Goal: Transaction & Acquisition: Download file/media

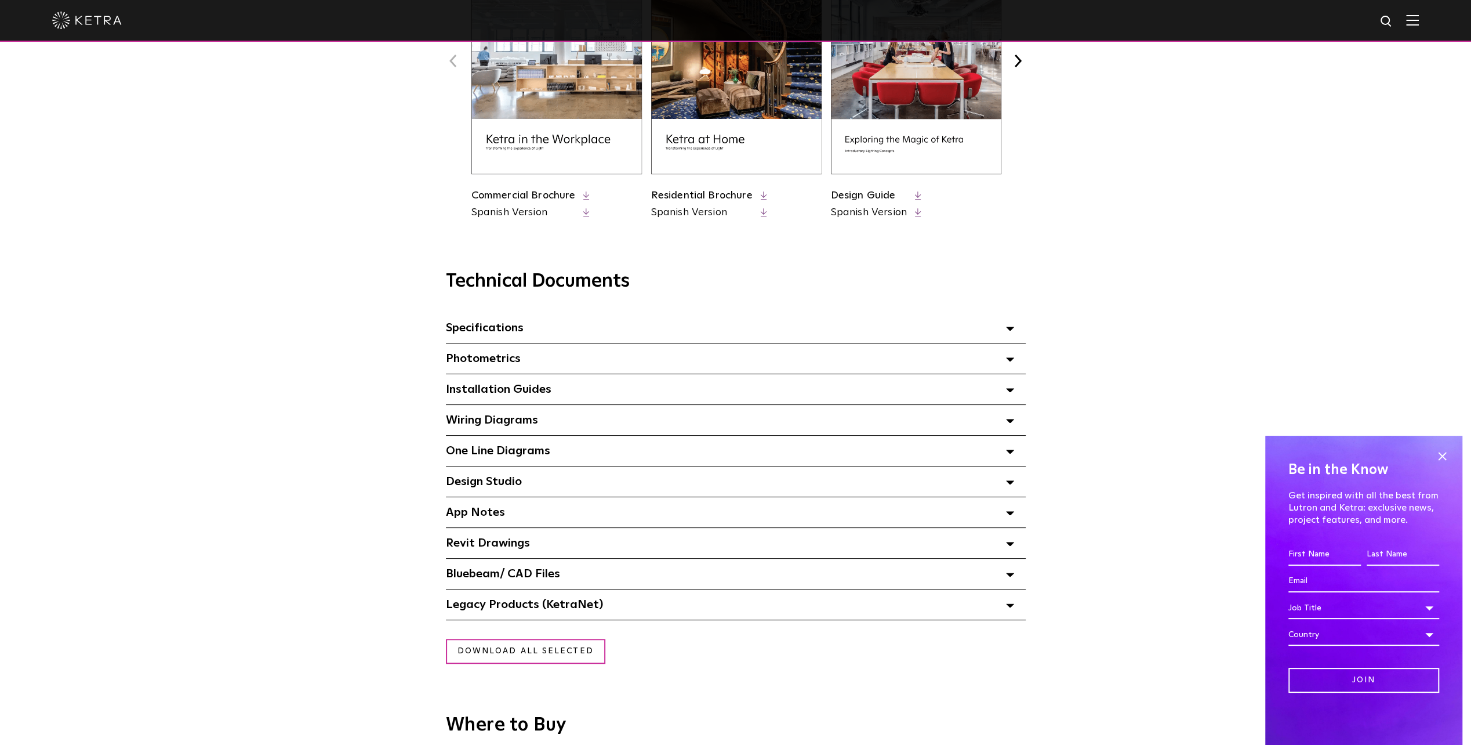
scroll to position [638, 0]
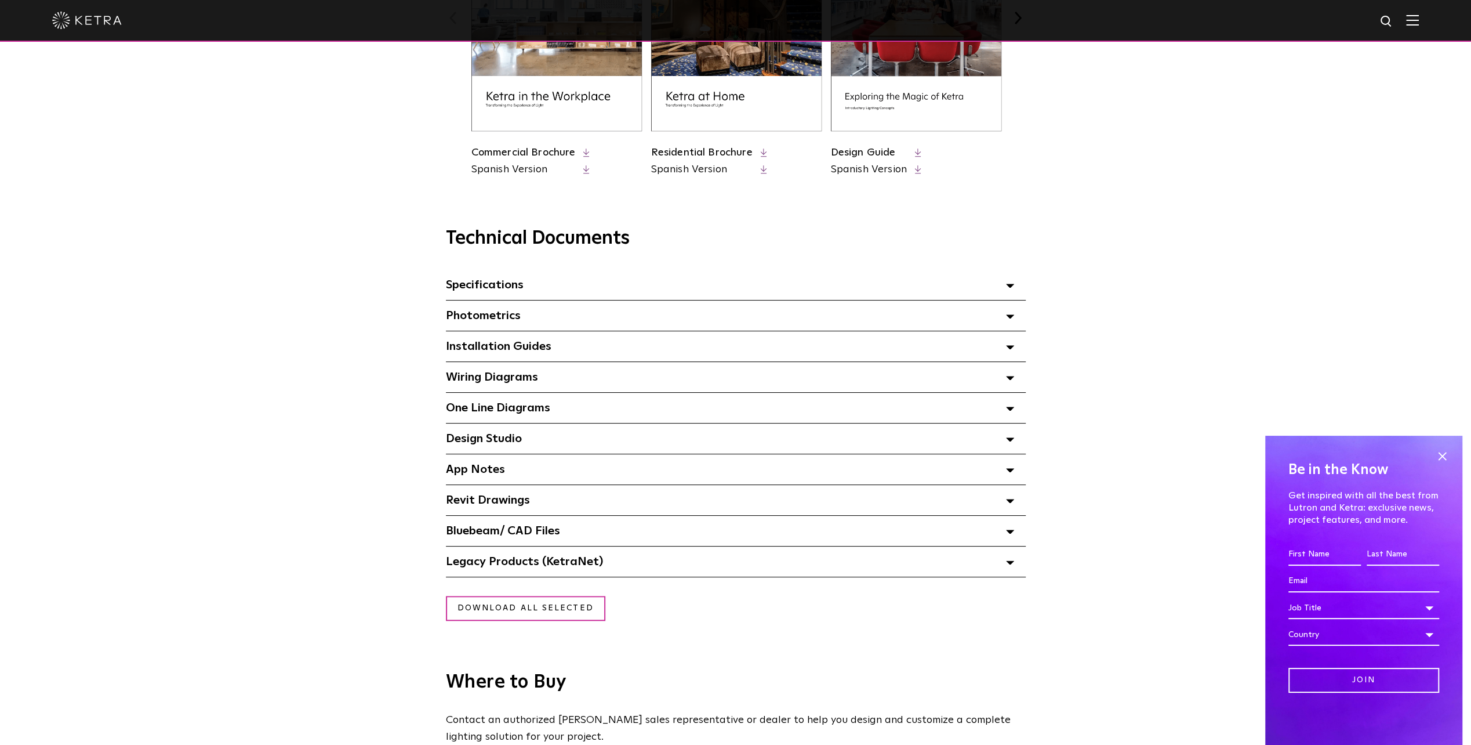
click at [459, 284] on span "Specifications Select checkboxes to use the bulk download option below" at bounding box center [485, 285] width 78 height 12
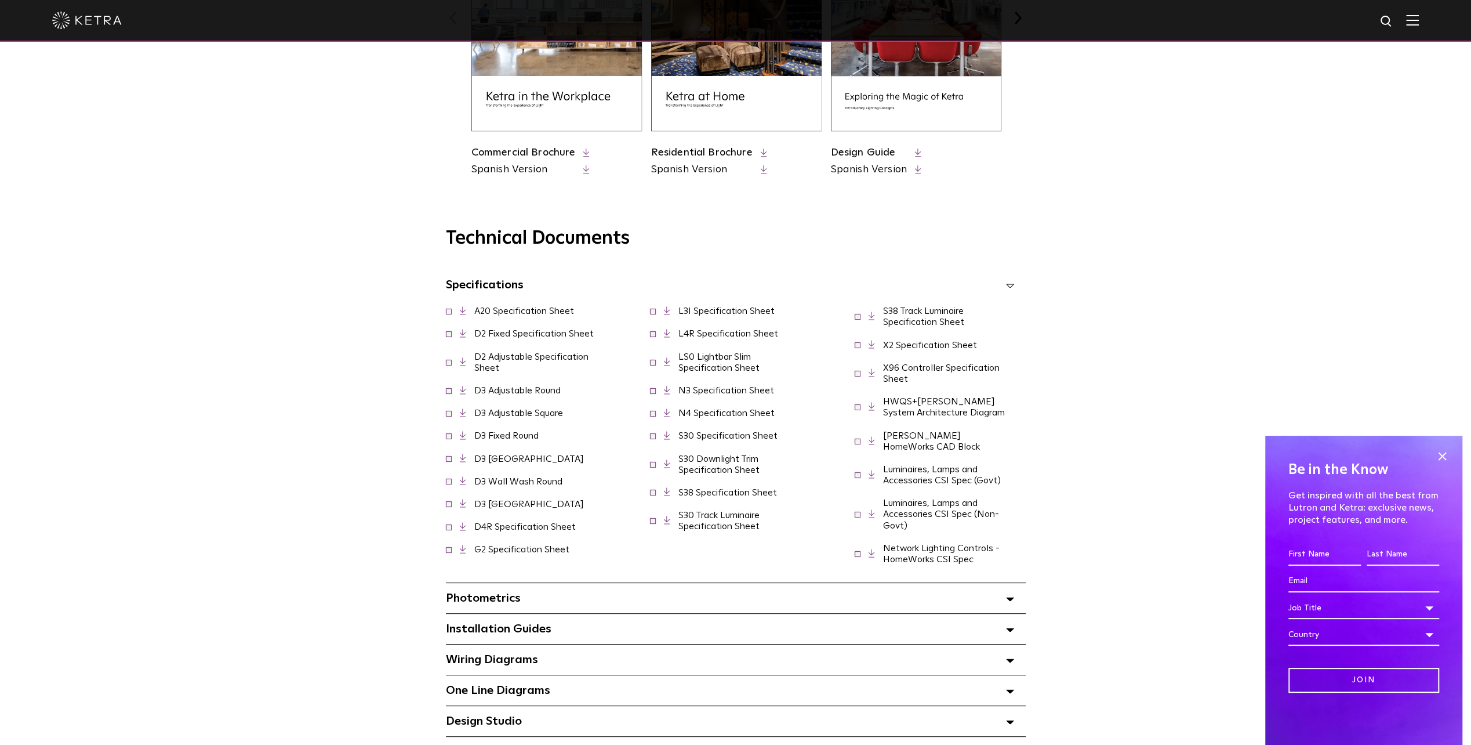
click at [459, 284] on span "Specifications Select checkboxes to use the bulk download option below" at bounding box center [485, 285] width 78 height 12
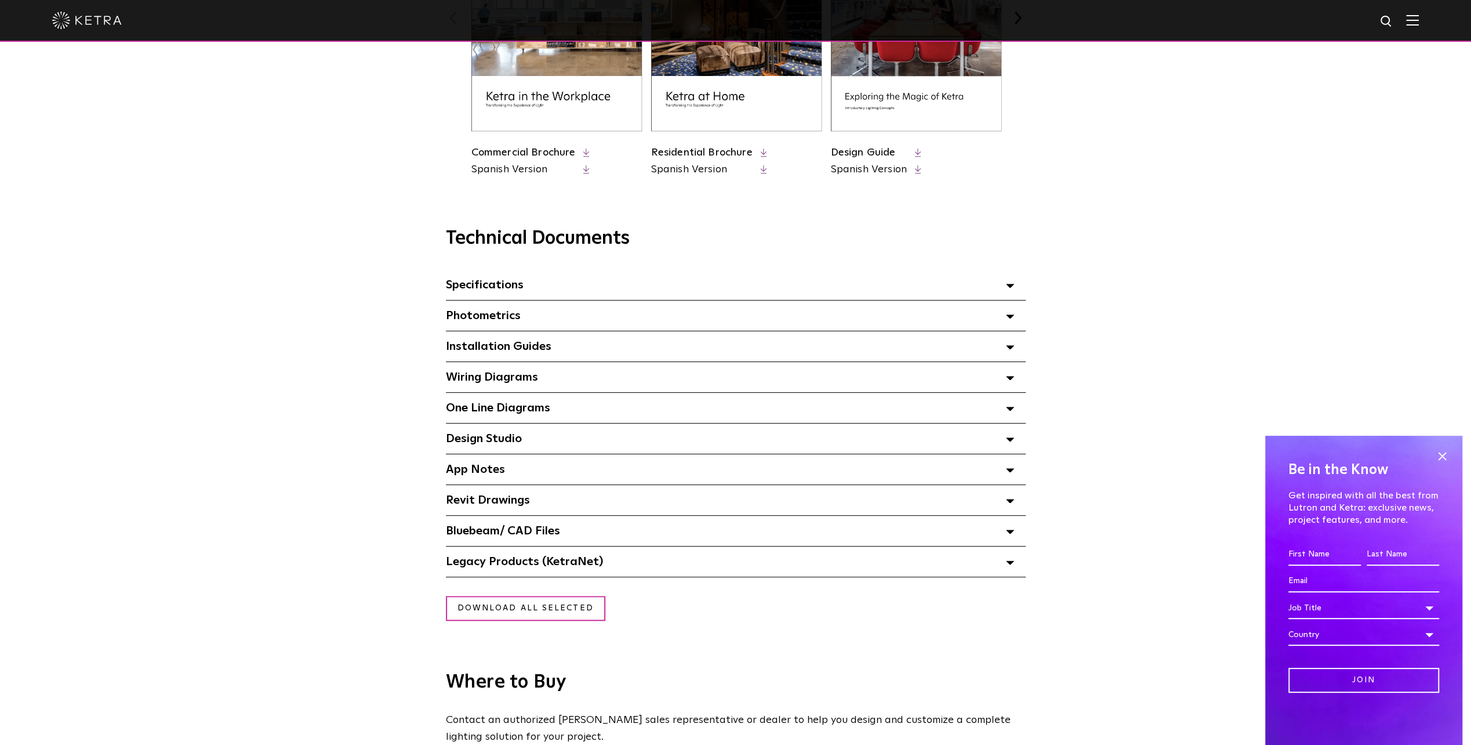
click at [466, 352] on span "Installation Guides Select checkboxes to use the bulk download option below" at bounding box center [499, 346] width 106 height 12
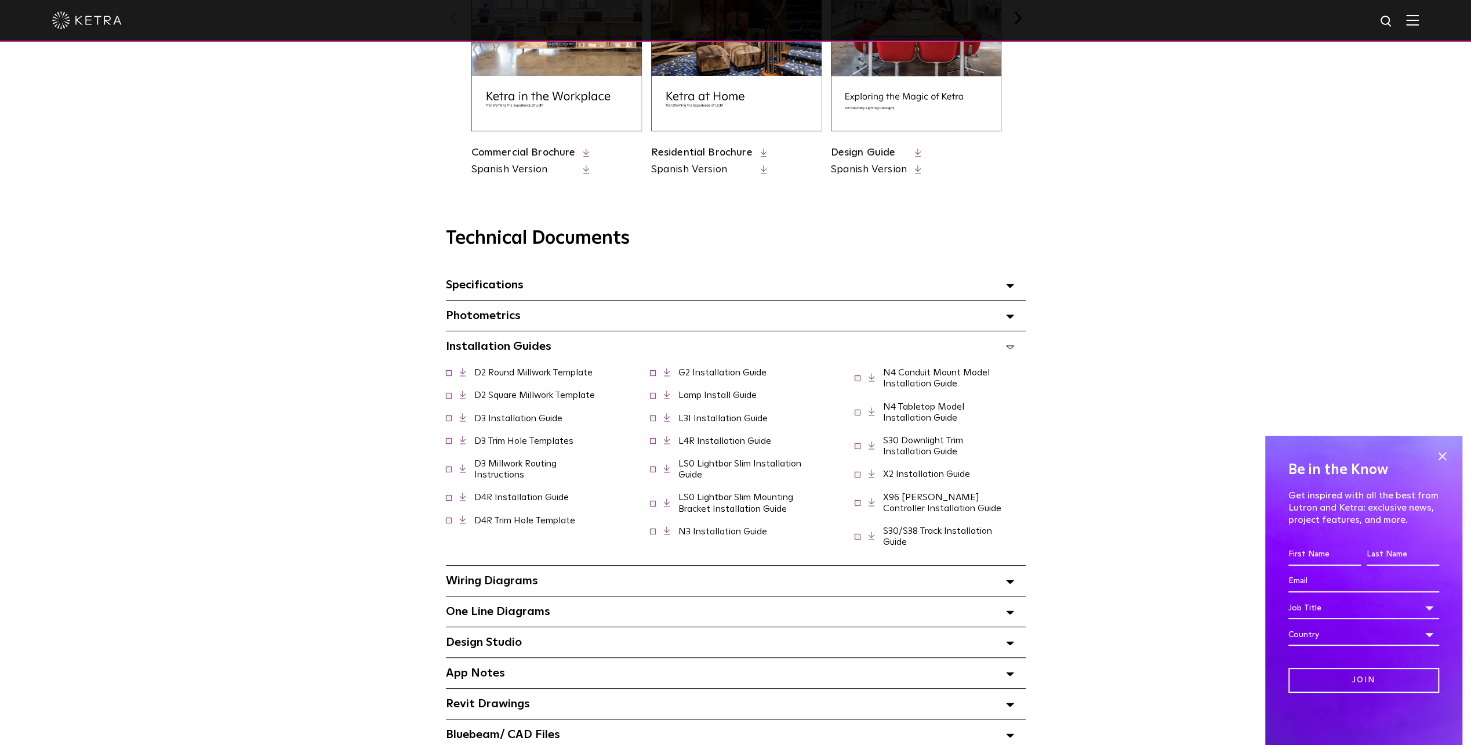
click at [466, 352] on span "Installation Guides Select checkboxes to use the bulk download option below" at bounding box center [499, 346] width 106 height 12
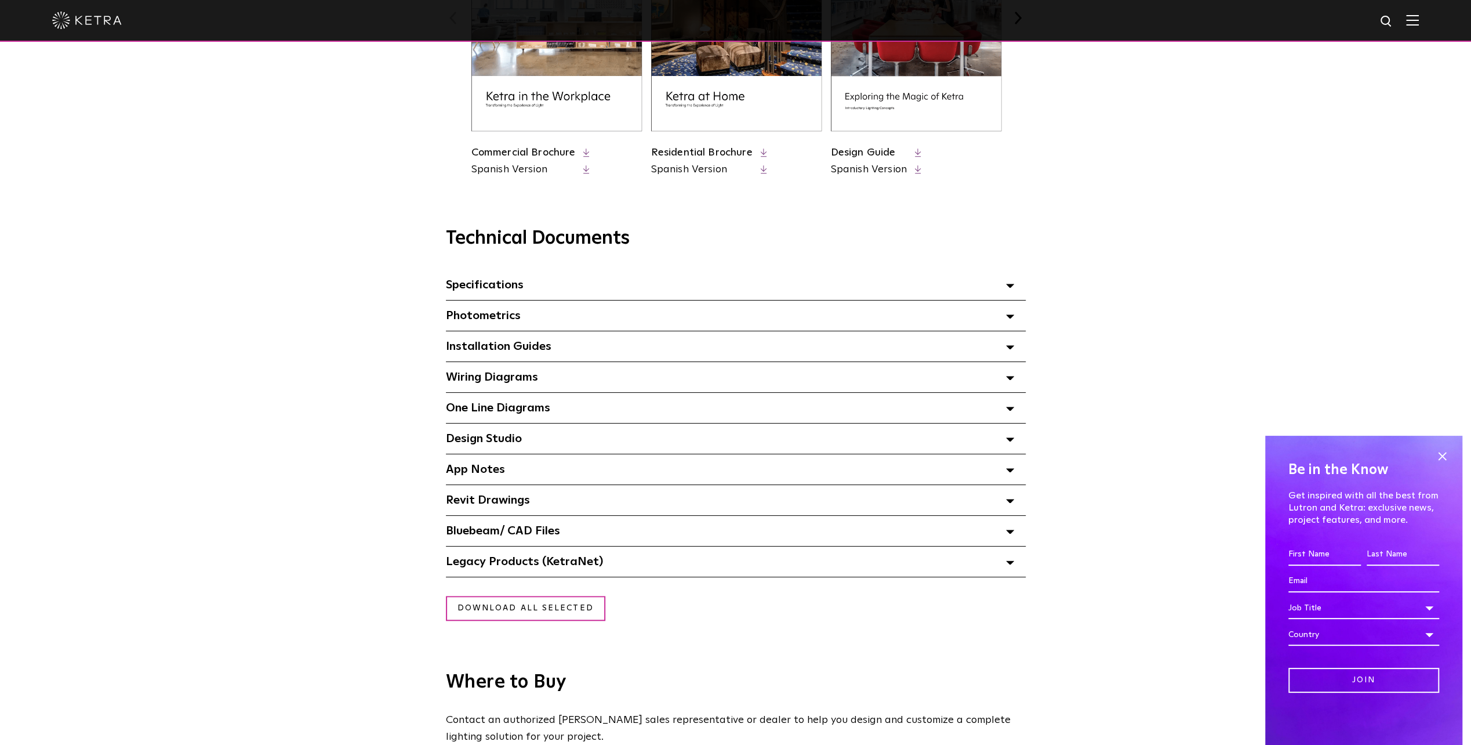
click at [479, 410] on span "One Line Diagrams Select checkboxes to use the bulk download option below" at bounding box center [498, 408] width 104 height 12
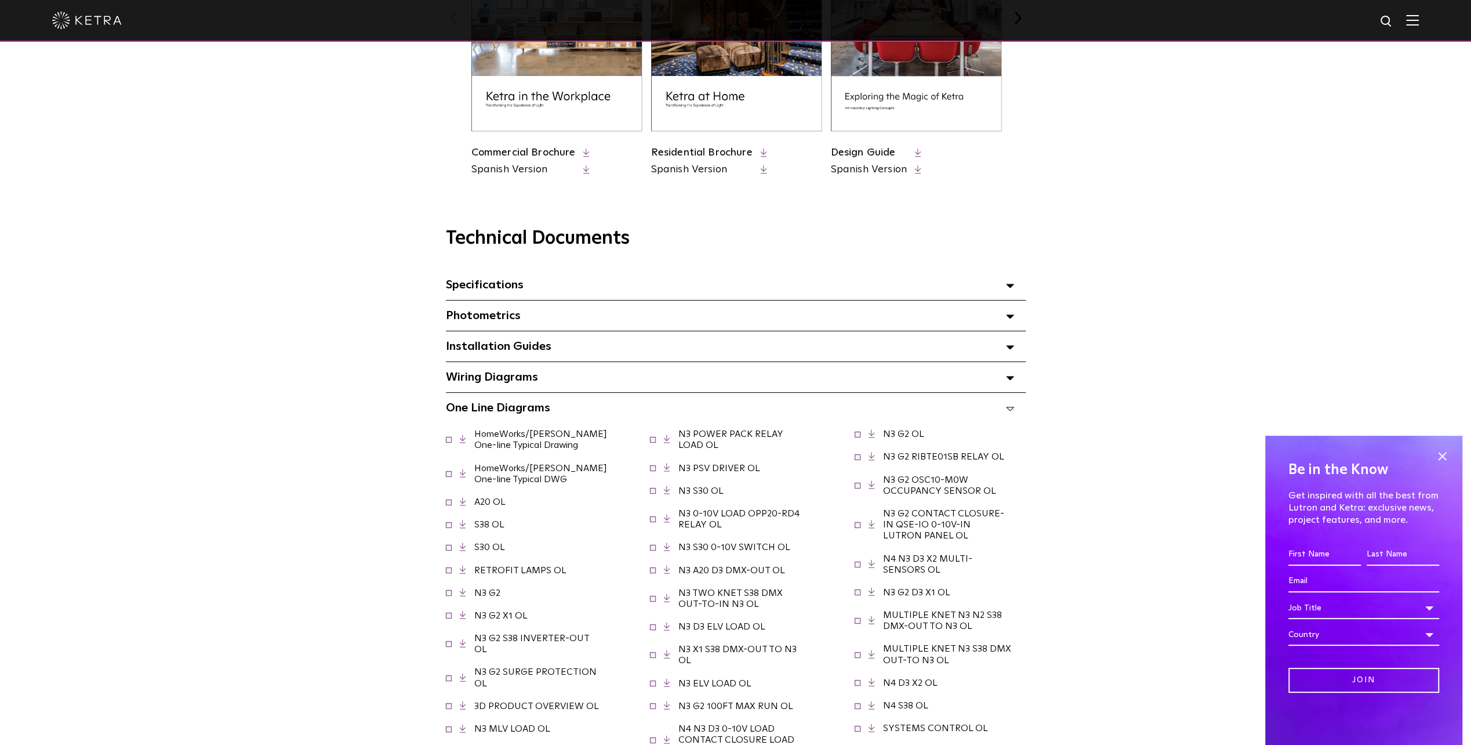
click at [487, 440] on link "HomeWorks/[PERSON_NAME] One-line Typical Drawing" at bounding box center [540, 439] width 133 height 20
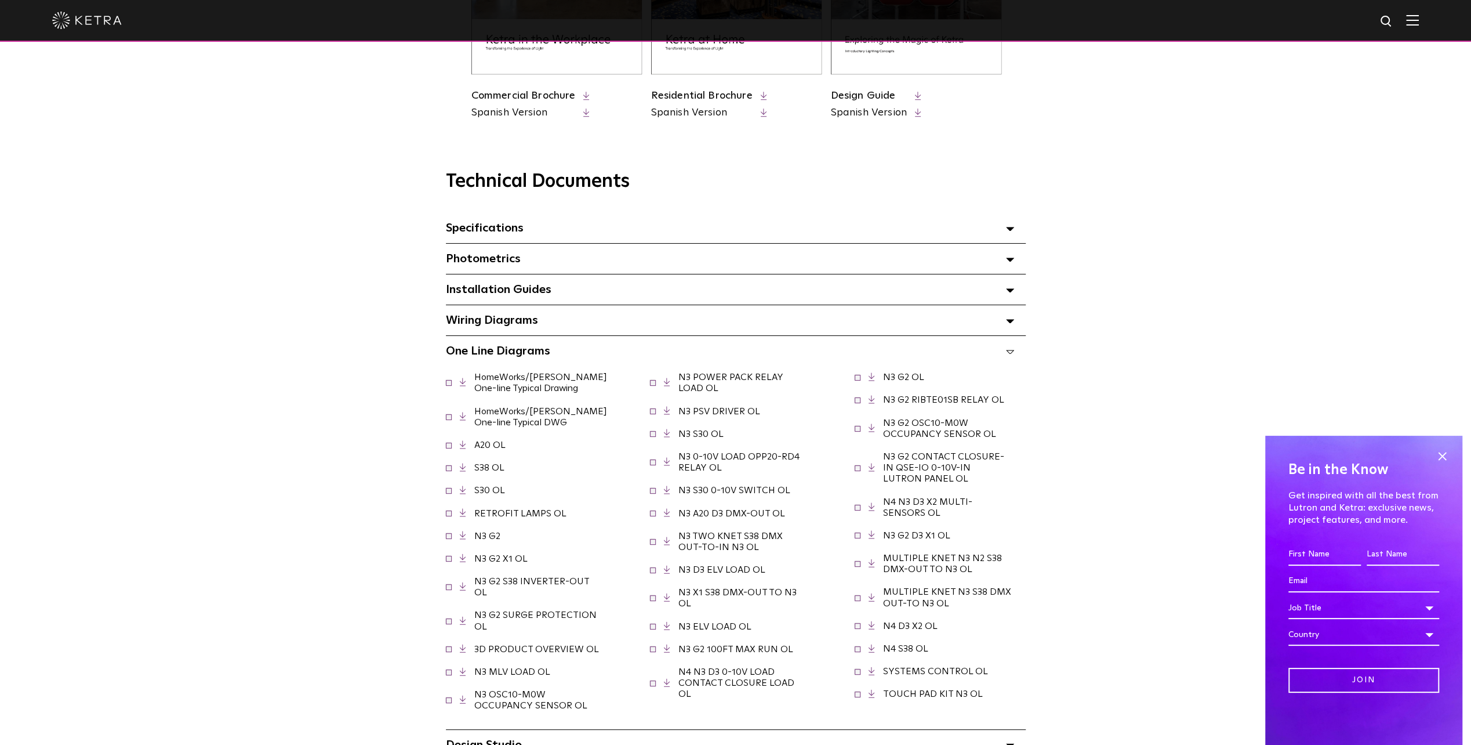
scroll to position [696, 0]
click at [488, 355] on span "One Line Diagrams Select checkboxes to use the bulk download option below" at bounding box center [498, 350] width 104 height 12
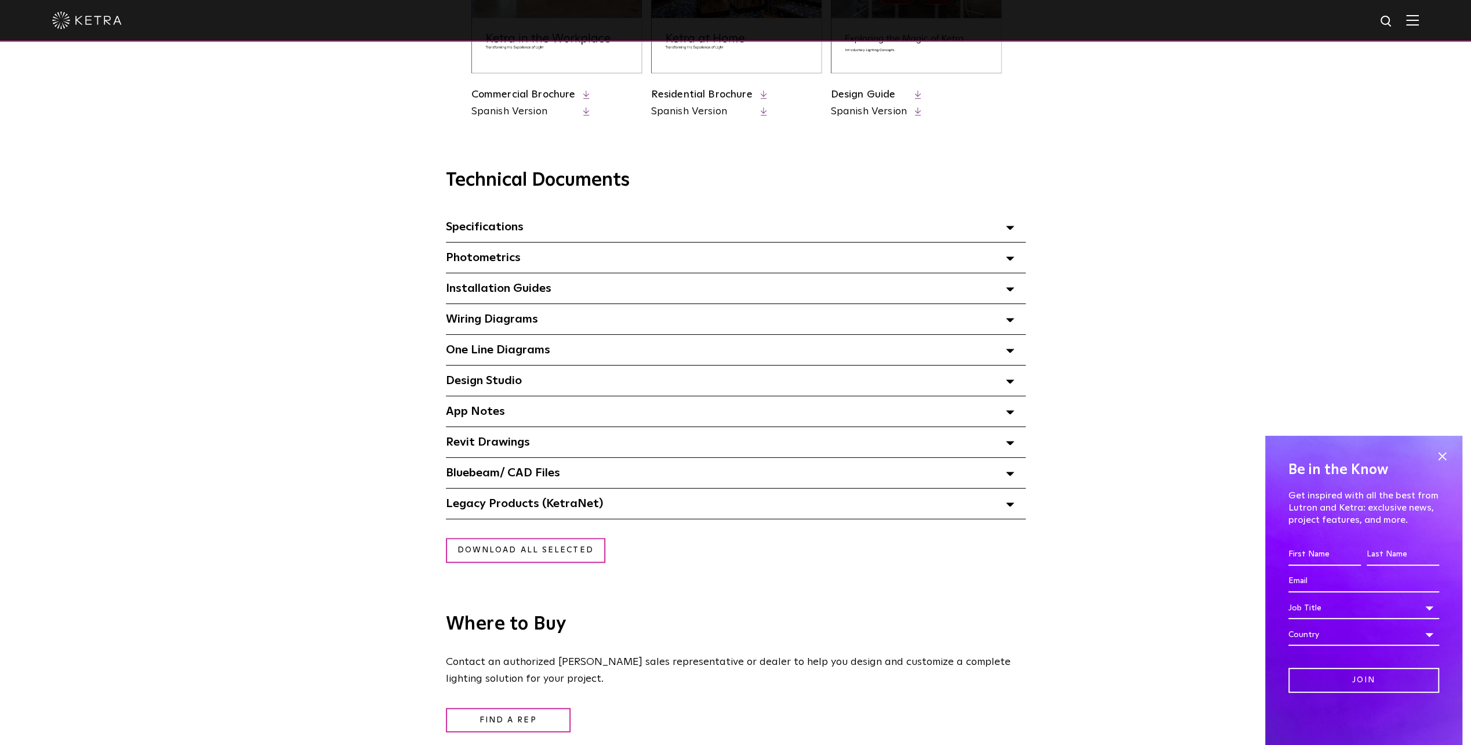
click at [489, 385] on span "Design Studio Select checkboxes to use the bulk download option below" at bounding box center [484, 381] width 76 height 12
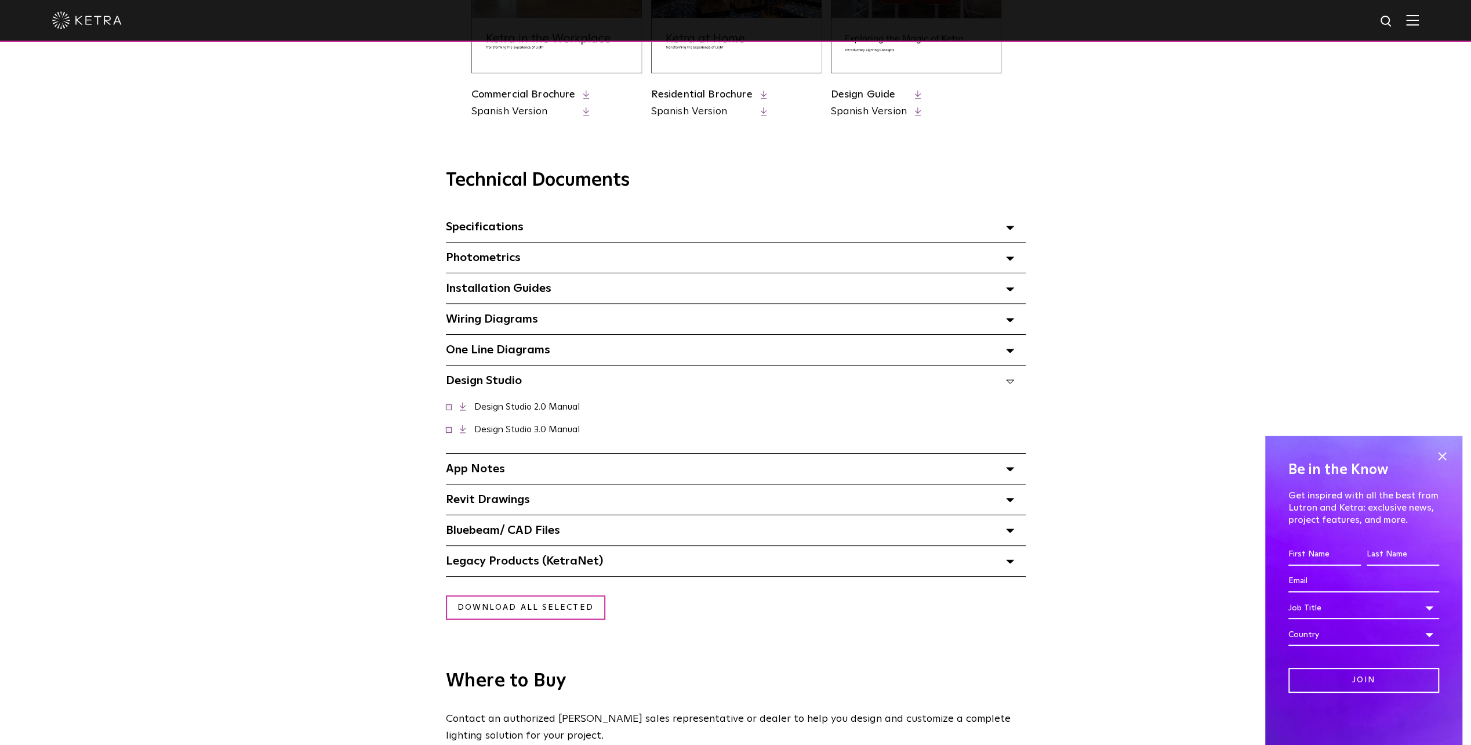
click at [489, 385] on span "Design Studio Select checkboxes to use the bulk download option below" at bounding box center [484, 381] width 76 height 12
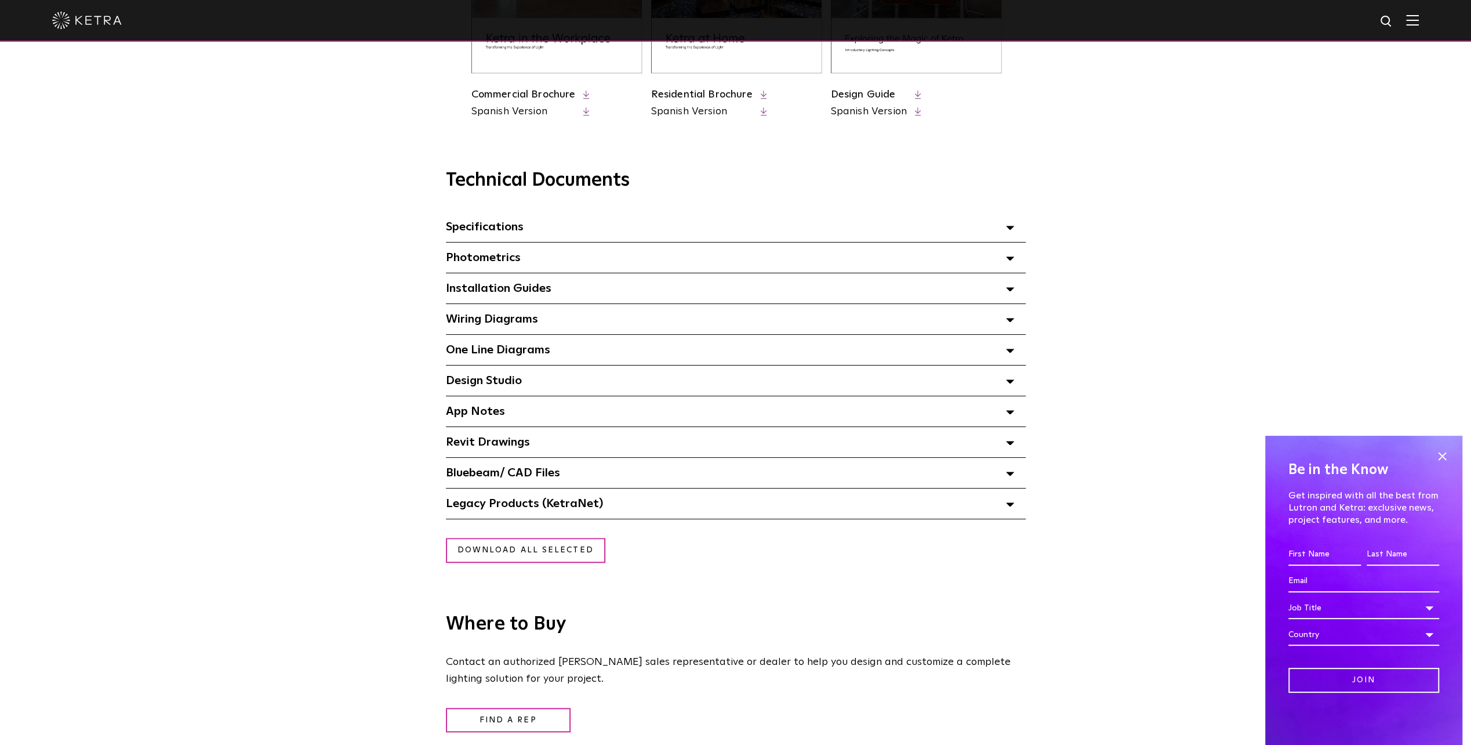
click at [486, 376] on span "Design Studio Select checkboxes to use the bulk download option below" at bounding box center [484, 381] width 76 height 12
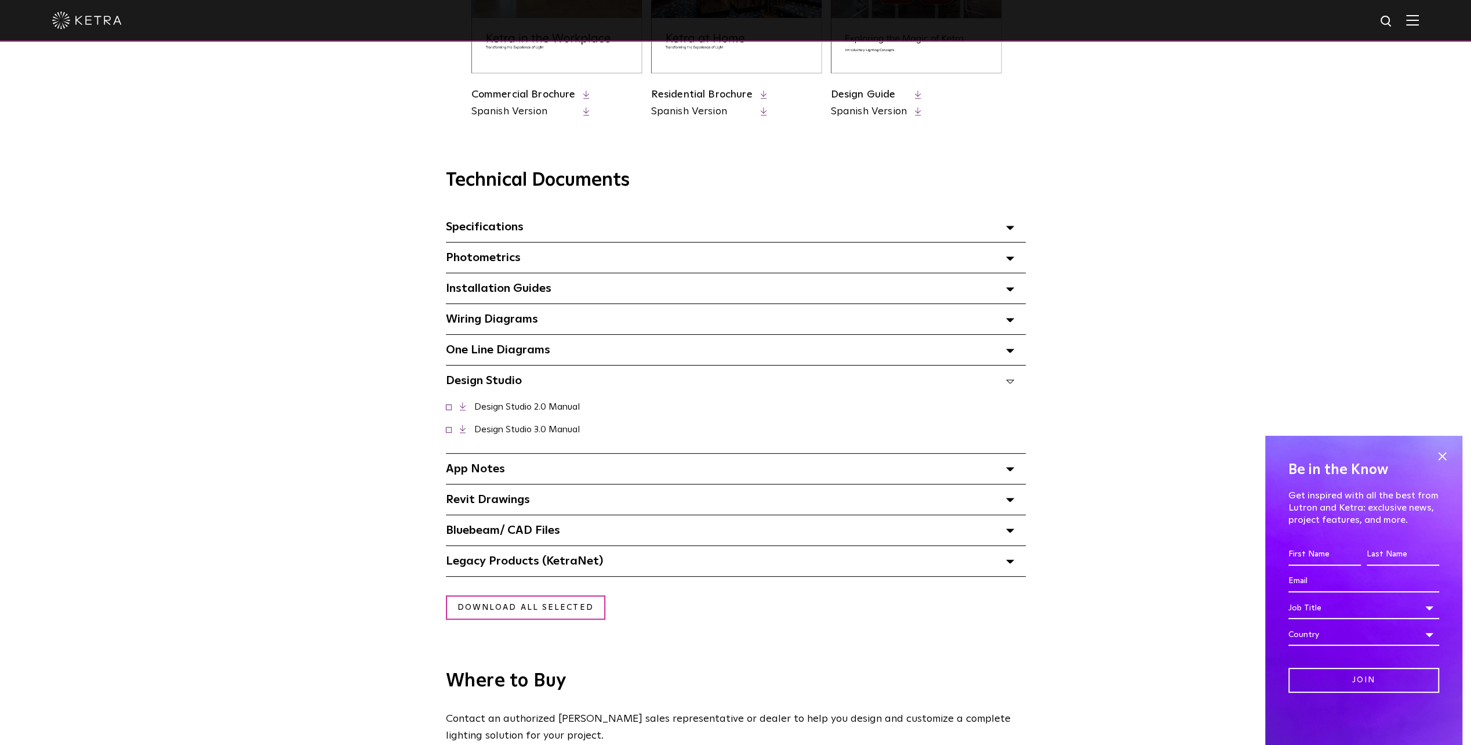
click at [492, 433] on link "Design Studio 3.0 Manual" at bounding box center [527, 429] width 106 height 9
click at [492, 383] on span "Design Studio Select checkboxes to use the bulk download option below" at bounding box center [484, 381] width 76 height 12
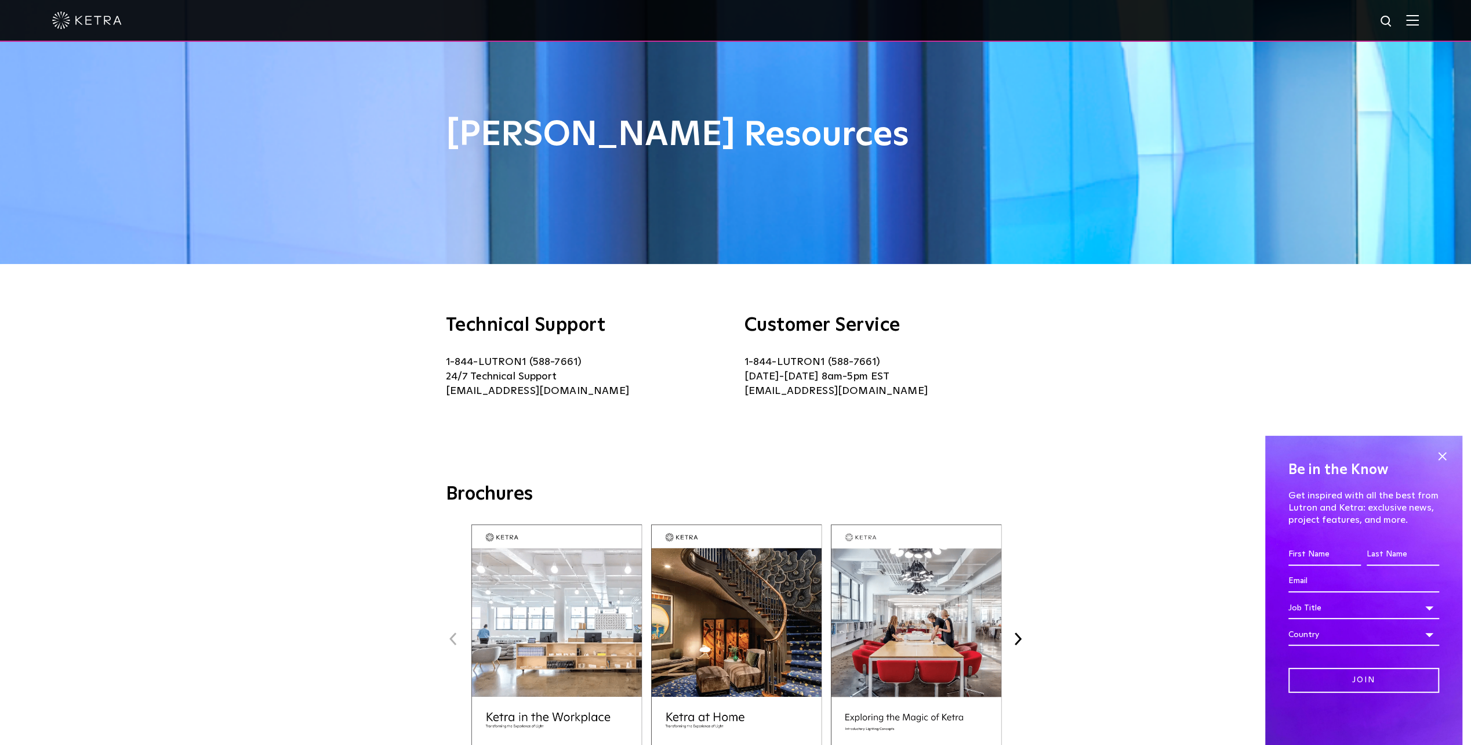
scroll to position [0, 0]
